Goal: Information Seeking & Learning: Check status

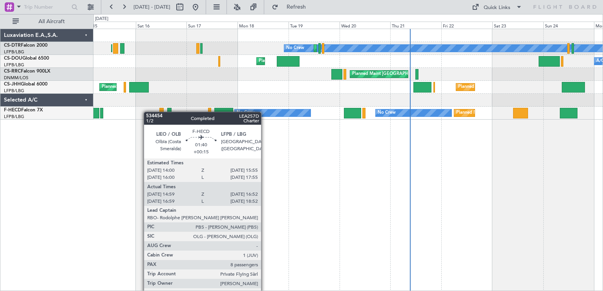
click at [173, 115] on div "Planned Maint [GEOGRAPHIC_DATA] ([GEOGRAPHIC_DATA]) Planned Maint [GEOGRAPHIC_D…" at bounding box center [347, 113] width 509 height 13
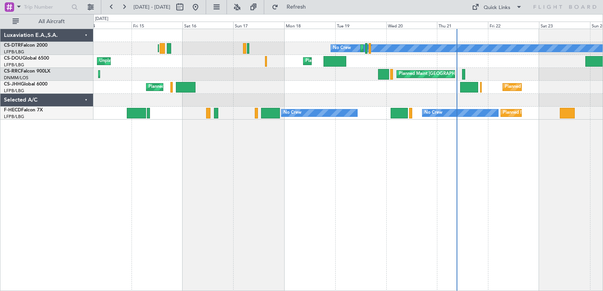
click at [256, 146] on div "No Crew Planned Maint Sofia Planned Maint [GEOGRAPHIC_DATA] ([GEOGRAPHIC_DATA])…" at bounding box center [347, 160] width 509 height 263
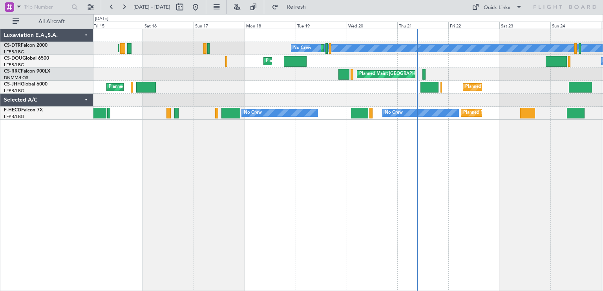
click at [171, 130] on div "No Crew Planned Maint Sofia Planned Maint [GEOGRAPHIC_DATA] ([GEOGRAPHIC_DATA])…" at bounding box center [347, 160] width 509 height 263
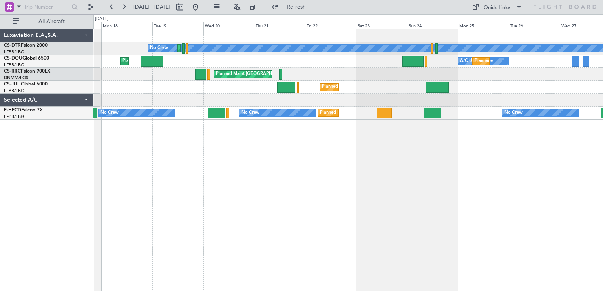
click at [106, 123] on div "No Crew Planned Maint Sofia Planned Maint [GEOGRAPHIC_DATA] ([GEOGRAPHIC_DATA])…" at bounding box center [347, 160] width 509 height 263
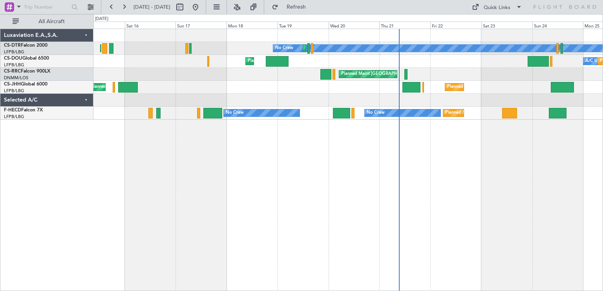
click at [312, 126] on div "No Crew Planned Maint Sofia Planned Maint [GEOGRAPHIC_DATA] ([GEOGRAPHIC_DATA])…" at bounding box center [347, 160] width 509 height 263
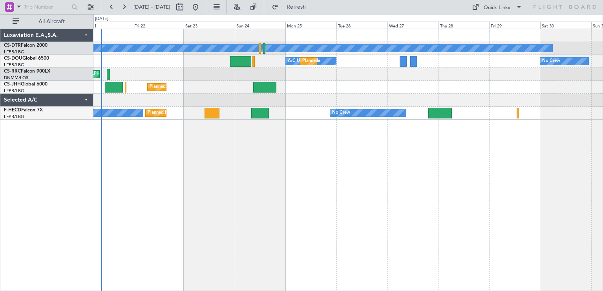
click at [4, 126] on div "No Crew Planned Maint Sofia A/C Unavailable Planned Maint [GEOGRAPHIC_DATA] ([G…" at bounding box center [301, 152] width 603 height 277
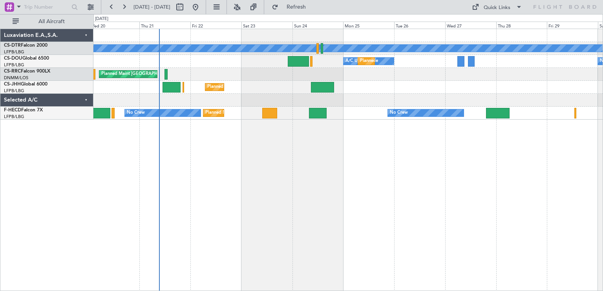
click at [231, 131] on div "No Crew Planned Maint Sofia A/C Unavailable Planned Maint [GEOGRAPHIC_DATA] ([G…" at bounding box center [347, 160] width 509 height 263
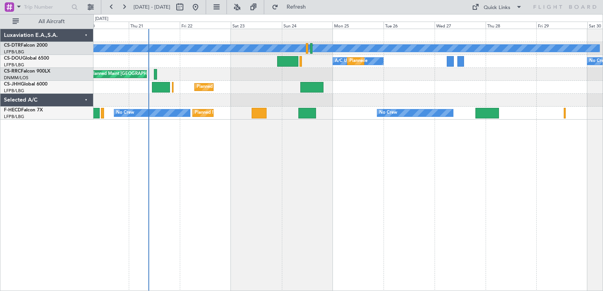
click at [346, 163] on div "No Crew Planned Maint Sofia A/C Unavailable Planned Maint Paris (Le Bourget) No…" at bounding box center [347, 160] width 509 height 263
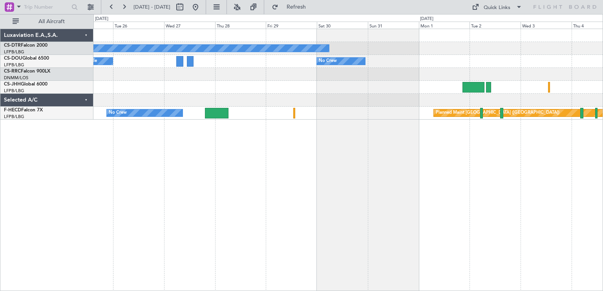
click at [166, 201] on div "No Crew No Crew Planned Maint Paris (Le Bourget) A/C Unavailable No Crew Planne…" at bounding box center [347, 160] width 509 height 263
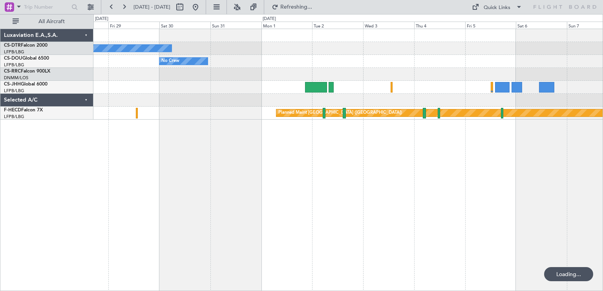
click at [300, 44] on div "No Crew No Crew Planned Maint Paris (Le Bourget) No Crew" at bounding box center [347, 160] width 509 height 263
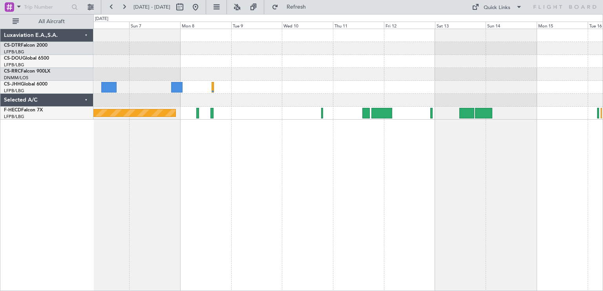
click at [94, 128] on div "Planned Maint [GEOGRAPHIC_DATA] ([GEOGRAPHIC_DATA])" at bounding box center [347, 160] width 509 height 263
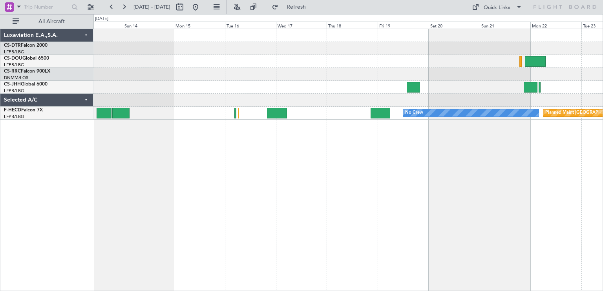
click at [162, 126] on div "No Crew Planned Maint Paris (Le Bourget)" at bounding box center [347, 160] width 509 height 263
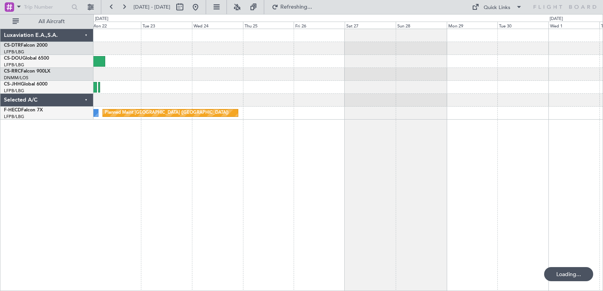
click at [47, 103] on div "Planned Maint Paris (Le Bourget) No Crew Luxaviation E.A.,S.A. CS-DTR Falcon 20…" at bounding box center [301, 152] width 603 height 277
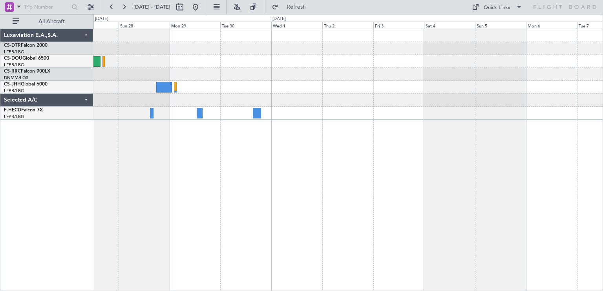
click at [122, 131] on div at bounding box center [347, 160] width 509 height 263
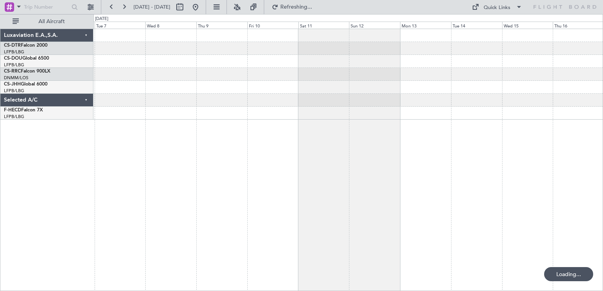
click at [77, 148] on div "Luxaviation E.A.,S.A. CS-DTR Falcon 2000 LFPB/LBG Paris (Le Bourget) CS-DOU Glo…" at bounding box center [301, 152] width 603 height 277
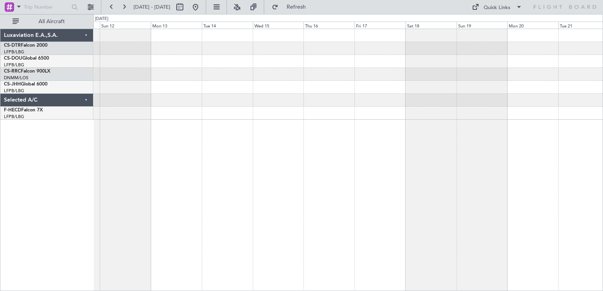
click at [169, 137] on div at bounding box center [347, 160] width 509 height 263
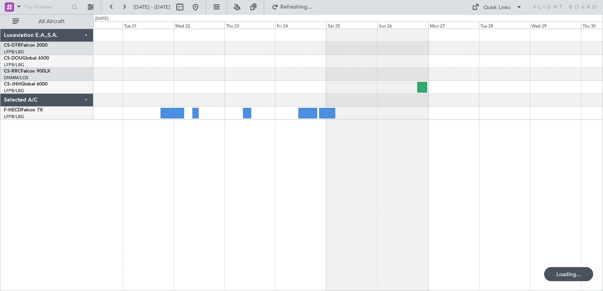
click at [27, 116] on div "Luxaviation E.A.,S.A. CS-DTR Falcon 2000 LFPB/LBG Paris (Le Bourget) CS-DOU Glo…" at bounding box center [301, 152] width 603 height 277
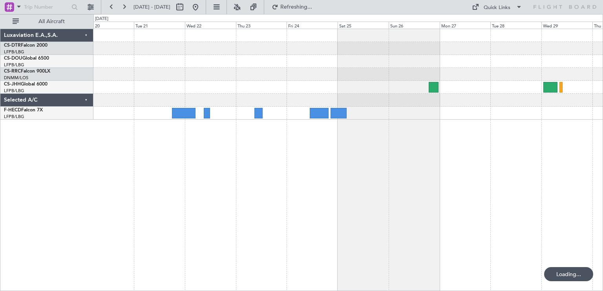
click at [478, 103] on div at bounding box center [347, 160] width 509 height 263
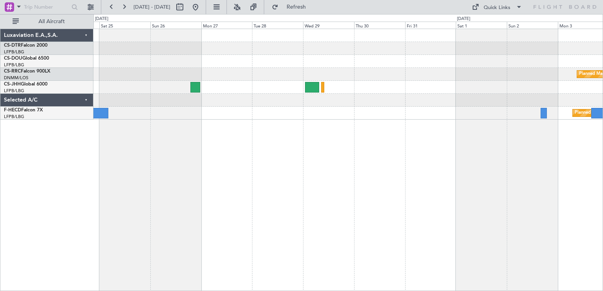
click at [203, 139] on div "Planned Maint Paris (Le Bourget) Planned Maint Paris (Le Bourget) Luxaviation E…" at bounding box center [301, 152] width 603 height 277
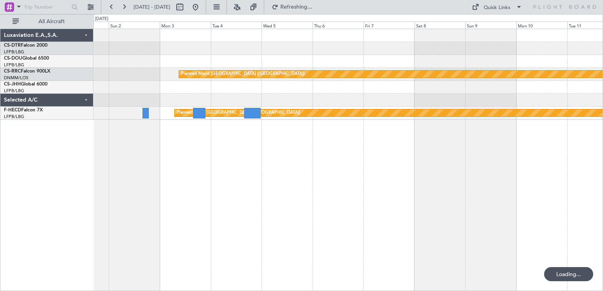
click at [365, 181] on div "Planned Maint Paris (Le Bourget) Planned Maint Paris (Le Bourget) Luxaviation E…" at bounding box center [301, 152] width 603 height 277
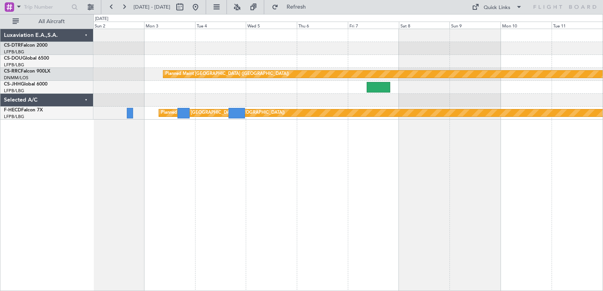
click at [499, 148] on div "Planned Maint Paris (Le Bourget) Planned Maint Paris (Le Bourget)" at bounding box center [347, 160] width 509 height 263
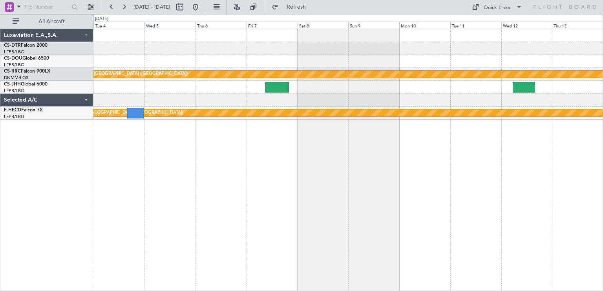
click at [602, 138] on div "Planned Maint Paris (Le Bourget) Planned Maint Paris (Le Bourget) Luxaviation E…" at bounding box center [301, 152] width 603 height 277
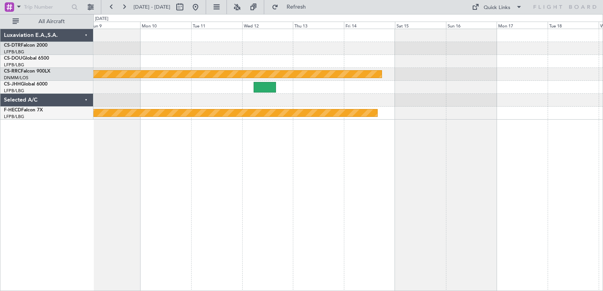
click at [75, 123] on div "Planned Maint Paris (Le Bourget) Planned Maint Paris (Le Bourget) Luxaviation E…" at bounding box center [301, 152] width 603 height 277
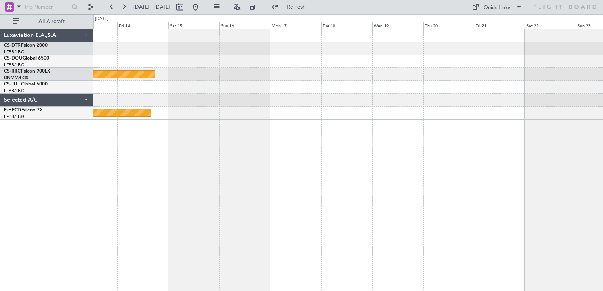
click at [244, 130] on div "Planned Maint Paris (Le Bourget) Planned Maint Paris (Le Bourget)" at bounding box center [347, 160] width 509 height 263
